Goal: Find specific page/section

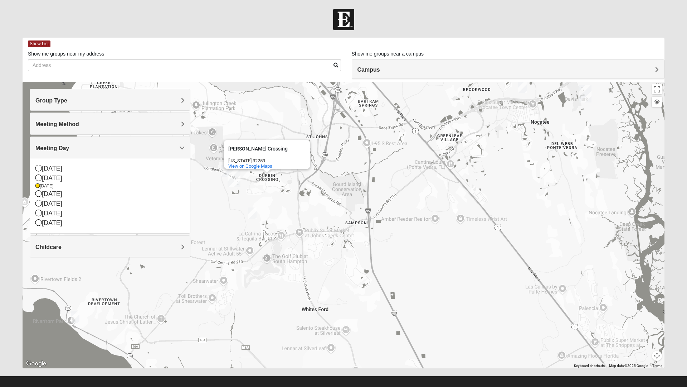
scroll to position [8, 0]
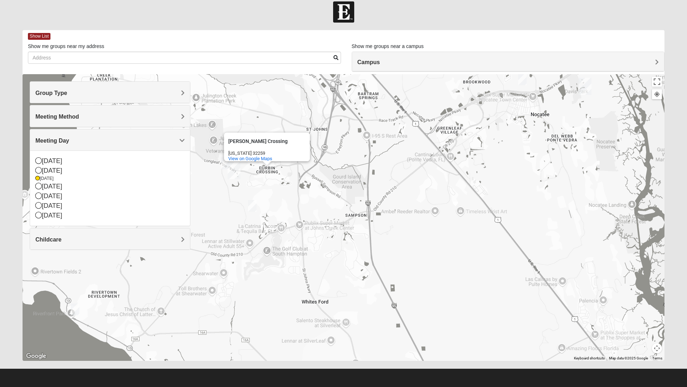
click at [219, 277] on div "[PERSON_NAME][GEOGRAPHIC_DATA] [PERSON_NAME][GEOGRAPHIC_DATA] [US_STATE] 32259 …" at bounding box center [344, 217] width 642 height 286
click at [217, 272] on div "[PERSON_NAME][GEOGRAPHIC_DATA] [PERSON_NAME][GEOGRAPHIC_DATA] [US_STATE] 32259 …" at bounding box center [344, 217] width 642 height 286
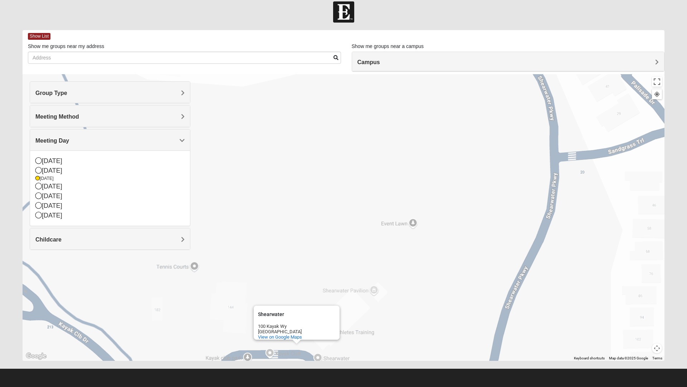
click at [381, 62] on h4 "Campus" at bounding box center [509, 62] width 302 height 7
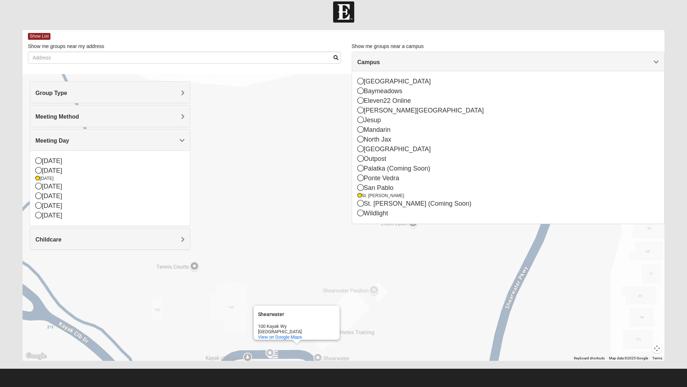
click at [366, 205] on div "St. [PERSON_NAME] (Coming Soon)" at bounding box center [509, 204] width 302 height 10
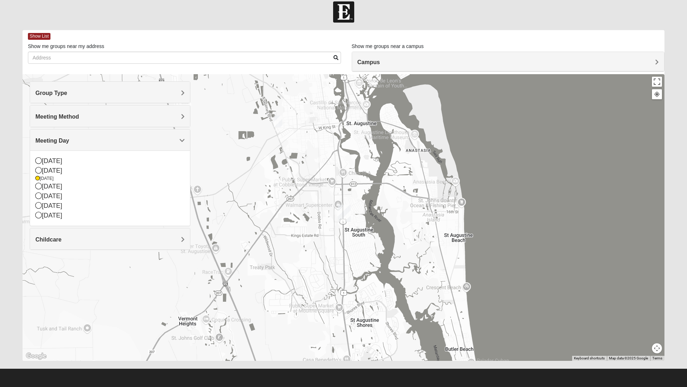
scroll to position [0, 0]
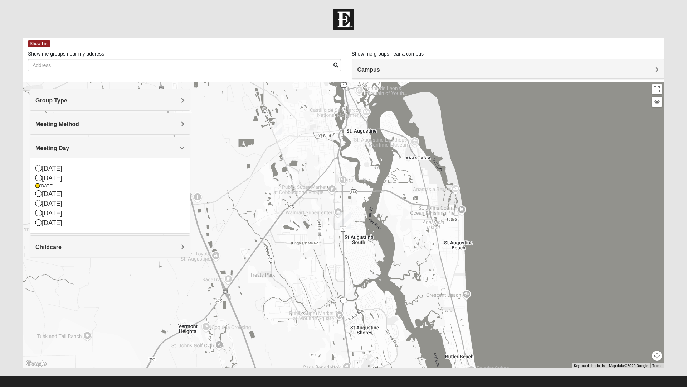
click at [407, 75] on div "Campus" at bounding box center [508, 68] width 313 height 19
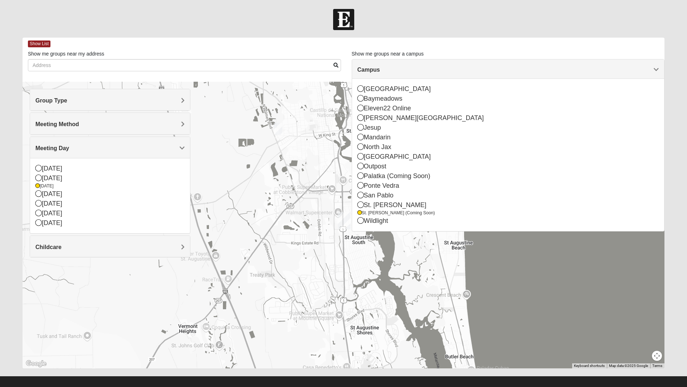
click at [365, 108] on div "Eleven22 Online" at bounding box center [509, 108] width 302 height 10
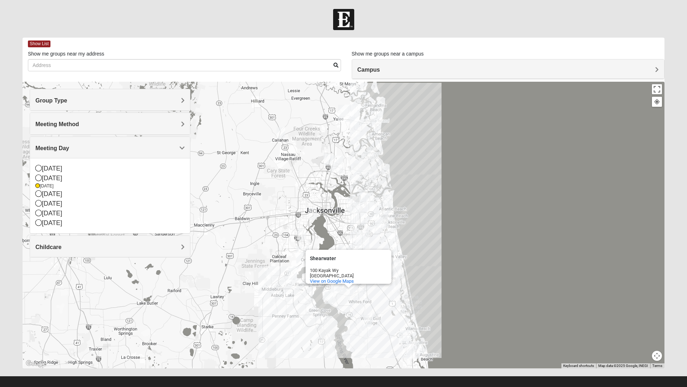
click at [401, 76] on div "Campus" at bounding box center [508, 68] width 313 height 19
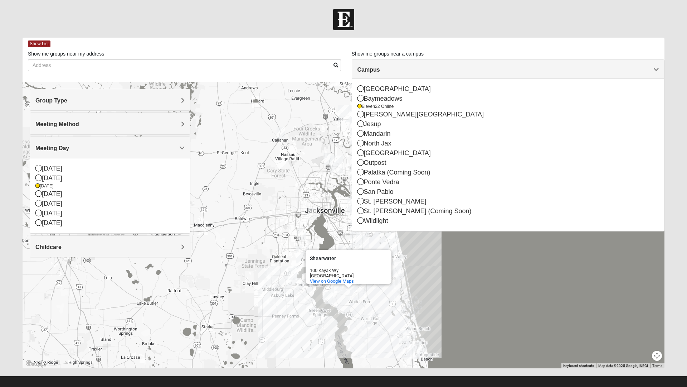
click at [367, 156] on div "[GEOGRAPHIC_DATA]" at bounding box center [509, 153] width 302 height 10
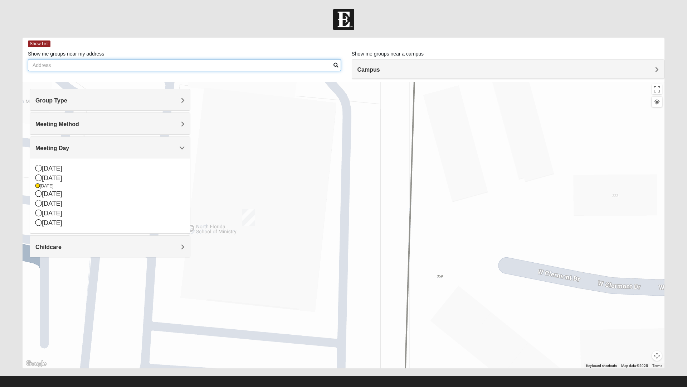
click at [314, 67] on input "Show me groups near my address" at bounding box center [184, 65] width 313 height 12
click at [621, 223] on div "Shearwater Shearwater [STREET_ADDRESS] View on Google Maps" at bounding box center [344, 225] width 642 height 286
click at [3, 342] on form "Log In Find A Group Error Show List Loading Groups" at bounding box center [343, 201] width 687 height 385
click at [3, 343] on form "Log In Find A Group Error Show List Loading Groups" at bounding box center [343, 201] width 687 height 385
click at [2, 343] on form "Log In Find A Group Error Show List Loading Groups" at bounding box center [343, 201] width 687 height 385
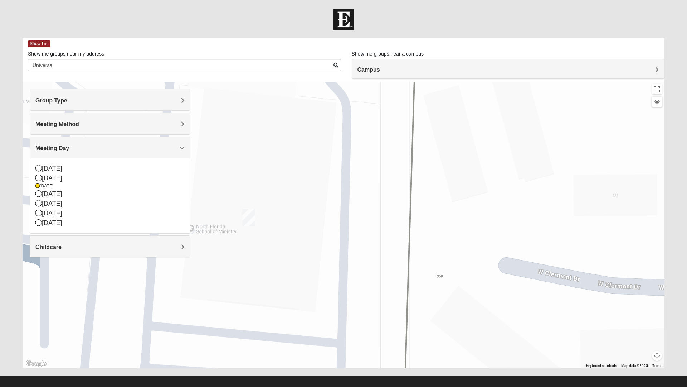
click at [2, 343] on form "Log In Find A Group Error Show List Loading Groups" at bounding box center [343, 201] width 687 height 385
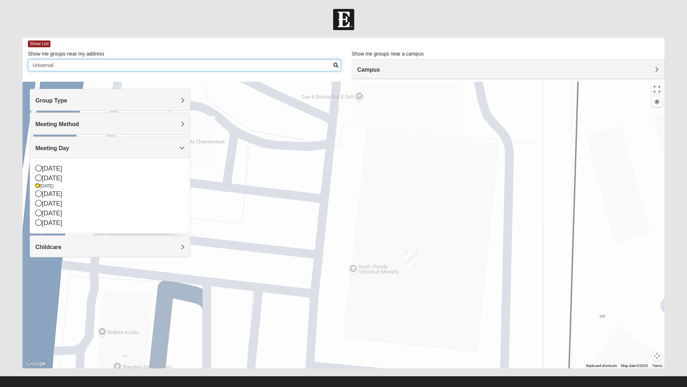
click at [58, 67] on input "Universal" at bounding box center [184, 65] width 313 height 12
click at [2, 172] on form "Log In Find A Group Error Show List Loading Groups" at bounding box center [343, 201] width 687 height 385
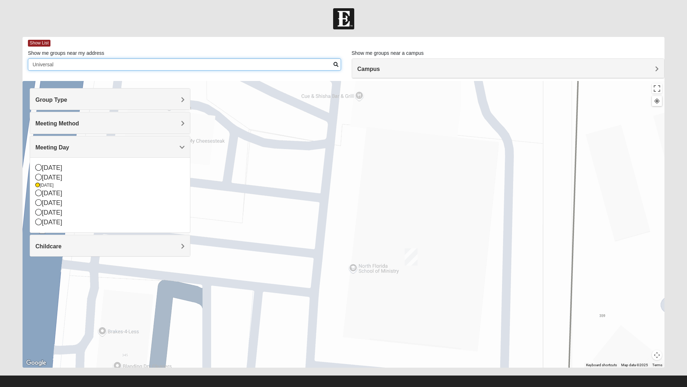
click at [66, 67] on input "Universal" at bounding box center [184, 64] width 313 height 12
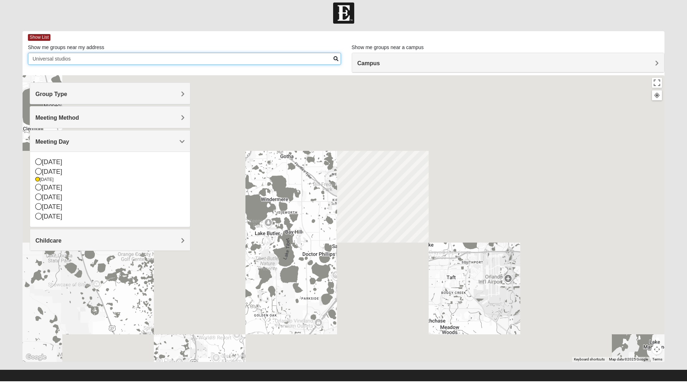
type input "Universal studios"
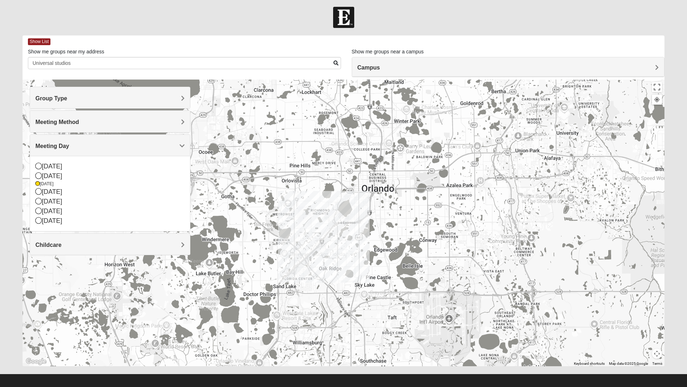
scroll to position [3, 0]
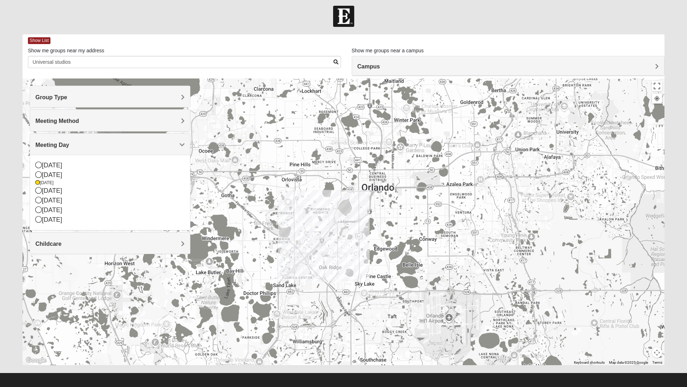
click at [367, 325] on div "Shearwater Shearwater [STREET_ADDRESS] View on Google Maps" at bounding box center [344, 221] width 642 height 286
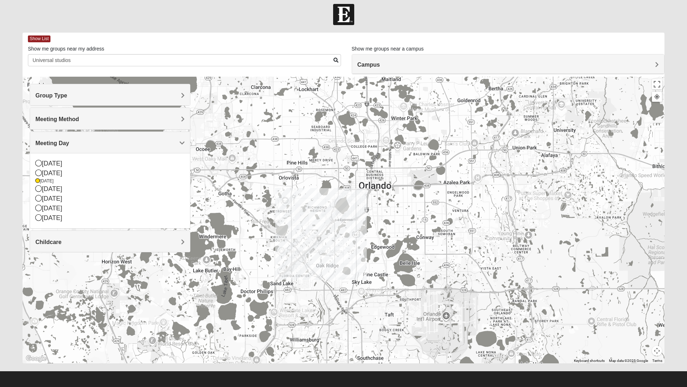
scroll to position [0, 0]
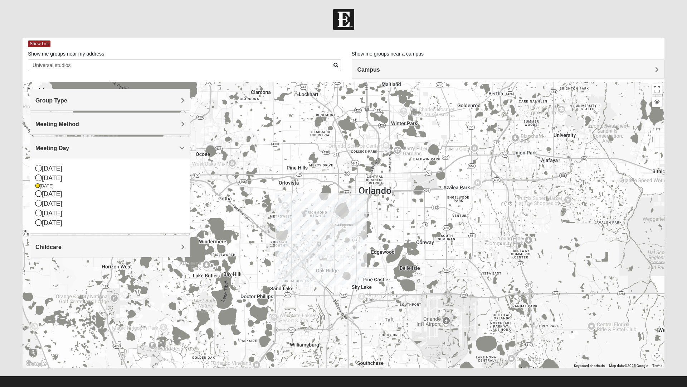
click at [578, 327] on div "Shearwater Shearwater [STREET_ADDRESS] View on Google Maps" at bounding box center [344, 225] width 642 height 286
click at [576, 340] on div "Shearwater Shearwater [STREET_ADDRESS] View on Google Maps" at bounding box center [344, 225] width 642 height 286
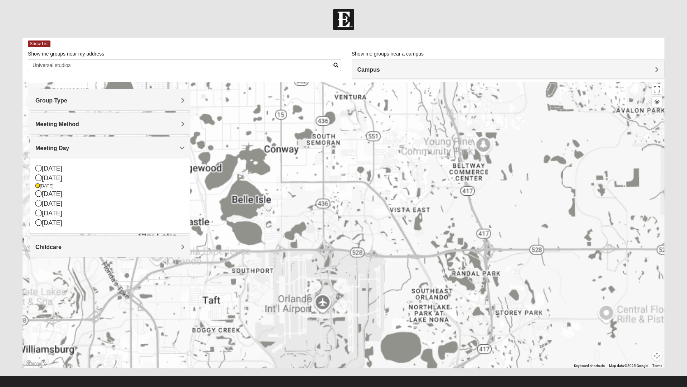
scroll to position [8, 0]
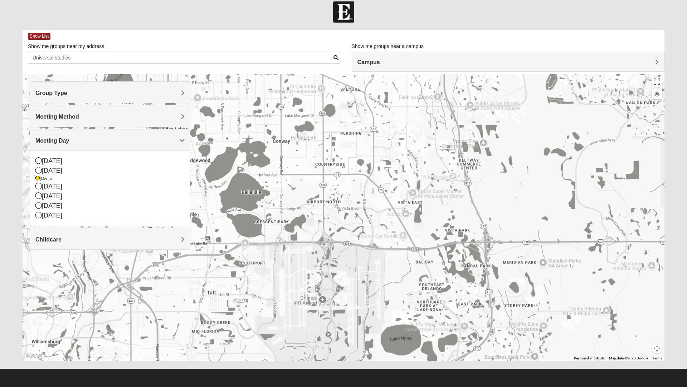
click at [620, 376] on footer at bounding box center [343, 377] width 687 height 18
click at [629, 376] on footer at bounding box center [343, 377] width 687 height 18
click at [625, 377] on footer at bounding box center [343, 377] width 687 height 18
click at [627, 375] on footer at bounding box center [343, 377] width 687 height 18
click at [624, 375] on footer at bounding box center [343, 377] width 687 height 18
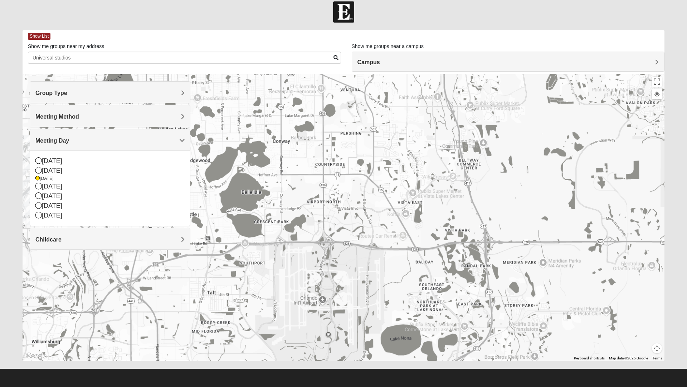
click at [625, 377] on div at bounding box center [343, 377] width 653 height 0
click at [622, 378] on footer at bounding box center [343, 377] width 687 height 18
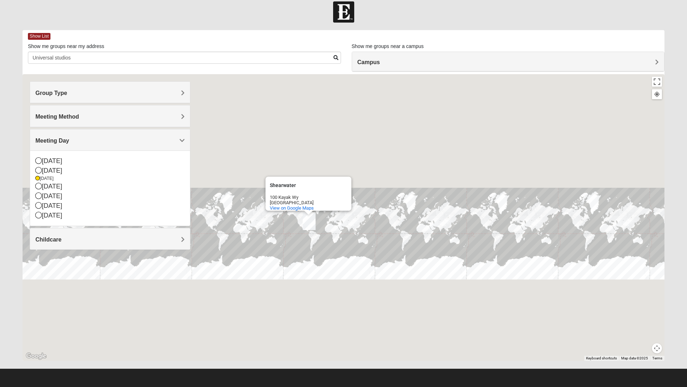
click at [433, 337] on div "Shearwater Shearwater [STREET_ADDRESS] View on Google Maps" at bounding box center [344, 217] width 642 height 286
click at [345, 4] on img at bounding box center [343, 11] width 21 height 21
click at [664, 348] on div "Shearwater Shearwater [STREET_ADDRESS] View on Google Maps" at bounding box center [344, 217] width 642 height 286
click at [537, 304] on div "Shearwater Shearwater [STREET_ADDRESS] View on Google Maps" at bounding box center [344, 217] width 642 height 286
click at [613, 337] on div "Shearwater Shearwater [STREET_ADDRESS] View on Google Maps" at bounding box center [344, 217] width 642 height 286
